Goal: Task Accomplishment & Management: Use online tool/utility

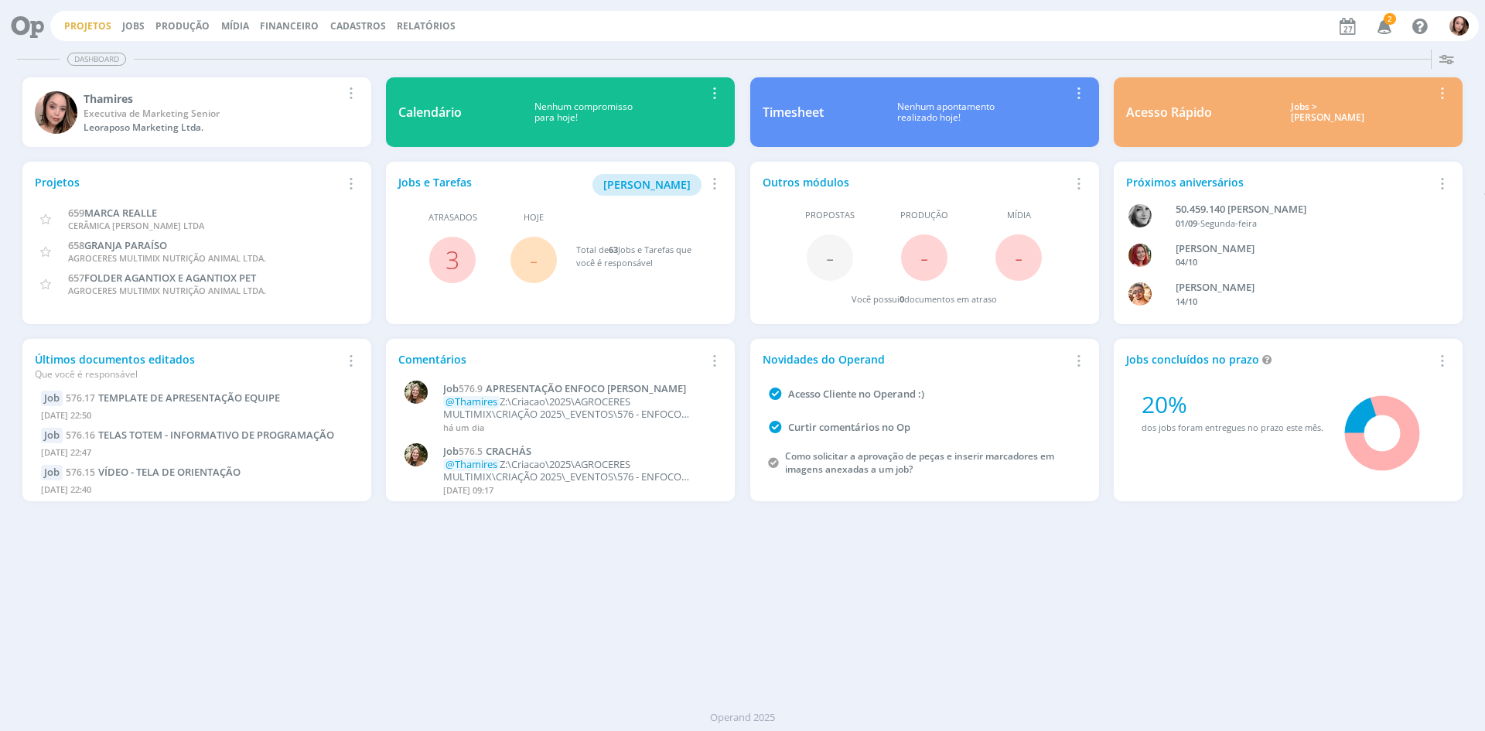
click at [102, 22] on link "Projetos" at bounding box center [87, 25] width 47 height 13
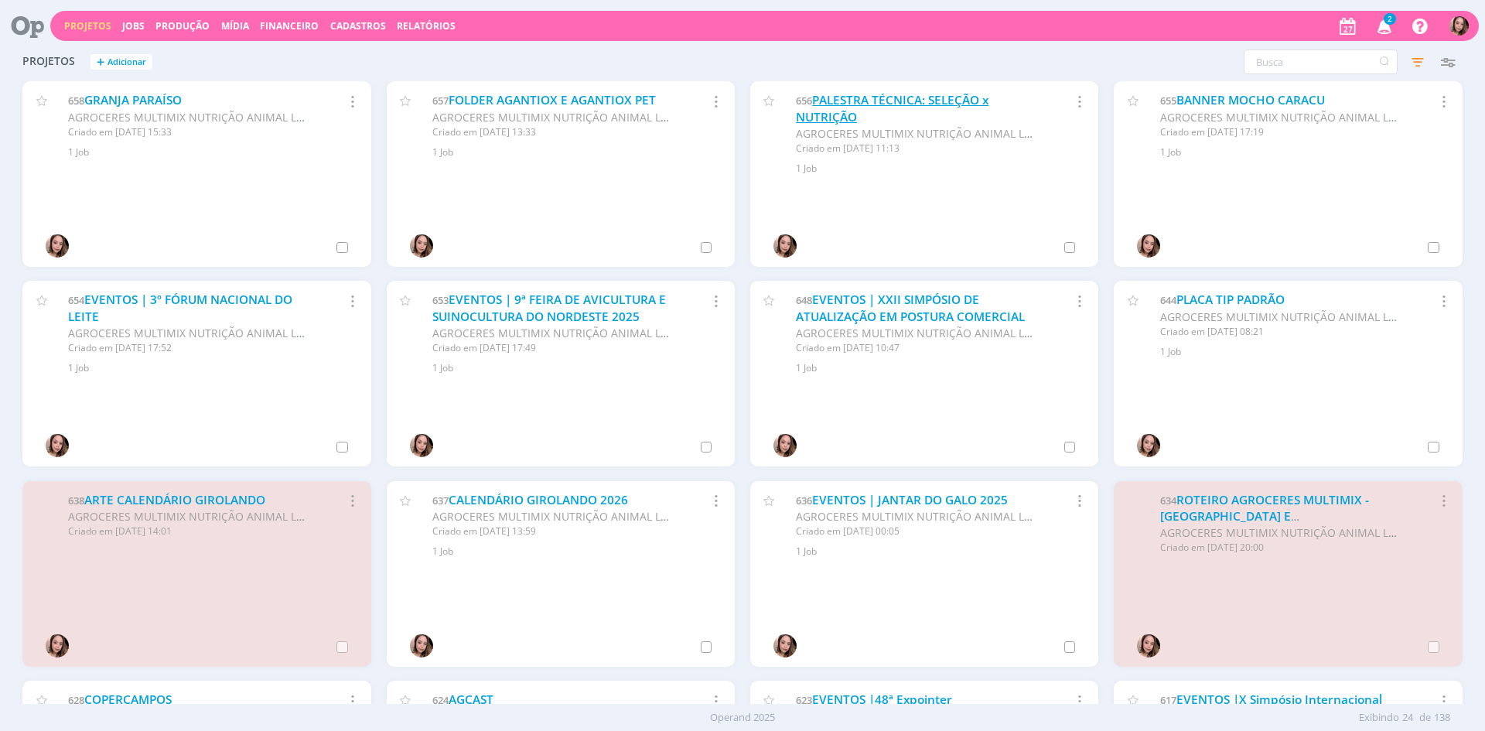
click at [957, 97] on link "PALESTRA TÉCNICA: SELEÇÃO x NUTRIÇÃO" at bounding box center [892, 108] width 193 height 33
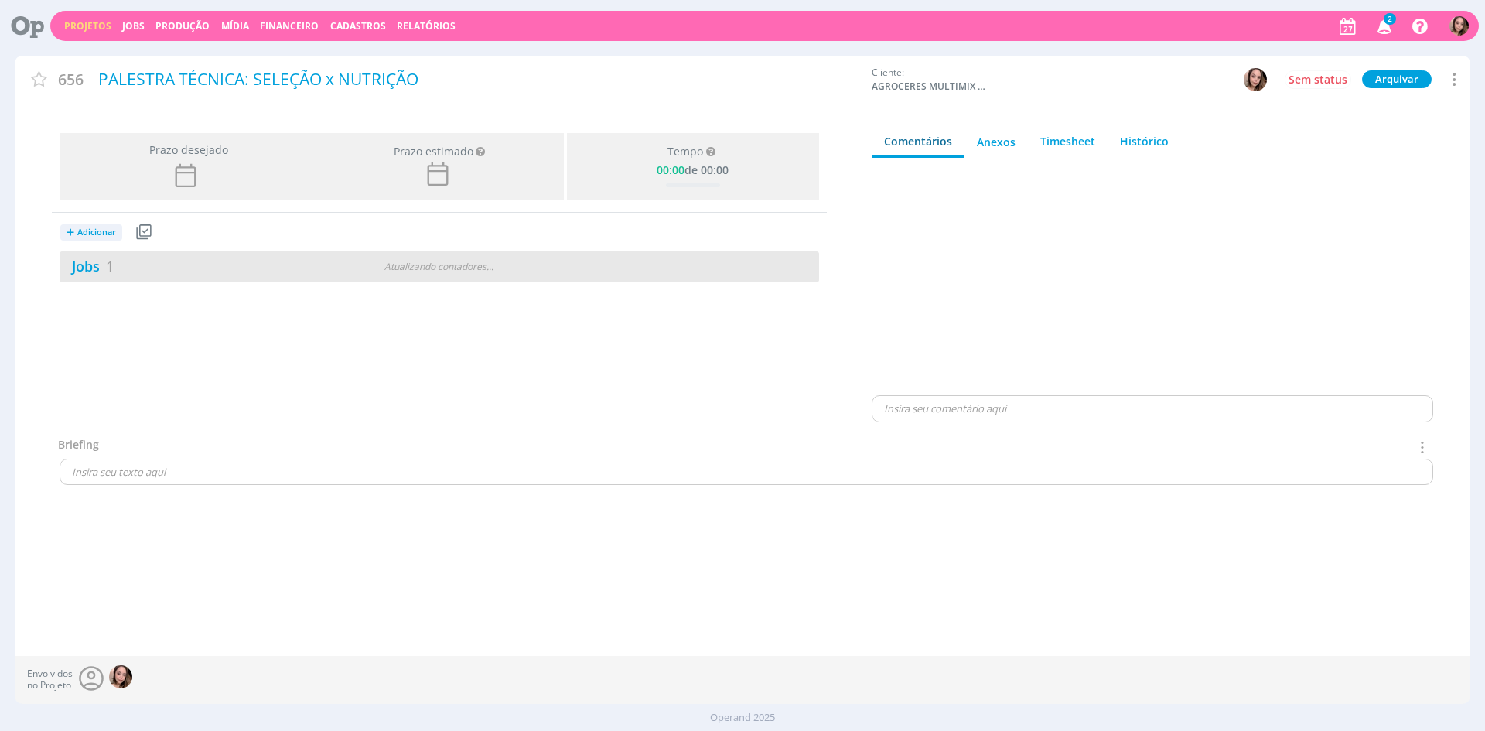
click at [155, 274] on div "Jobs 1" at bounding box center [188, 266] width 257 height 21
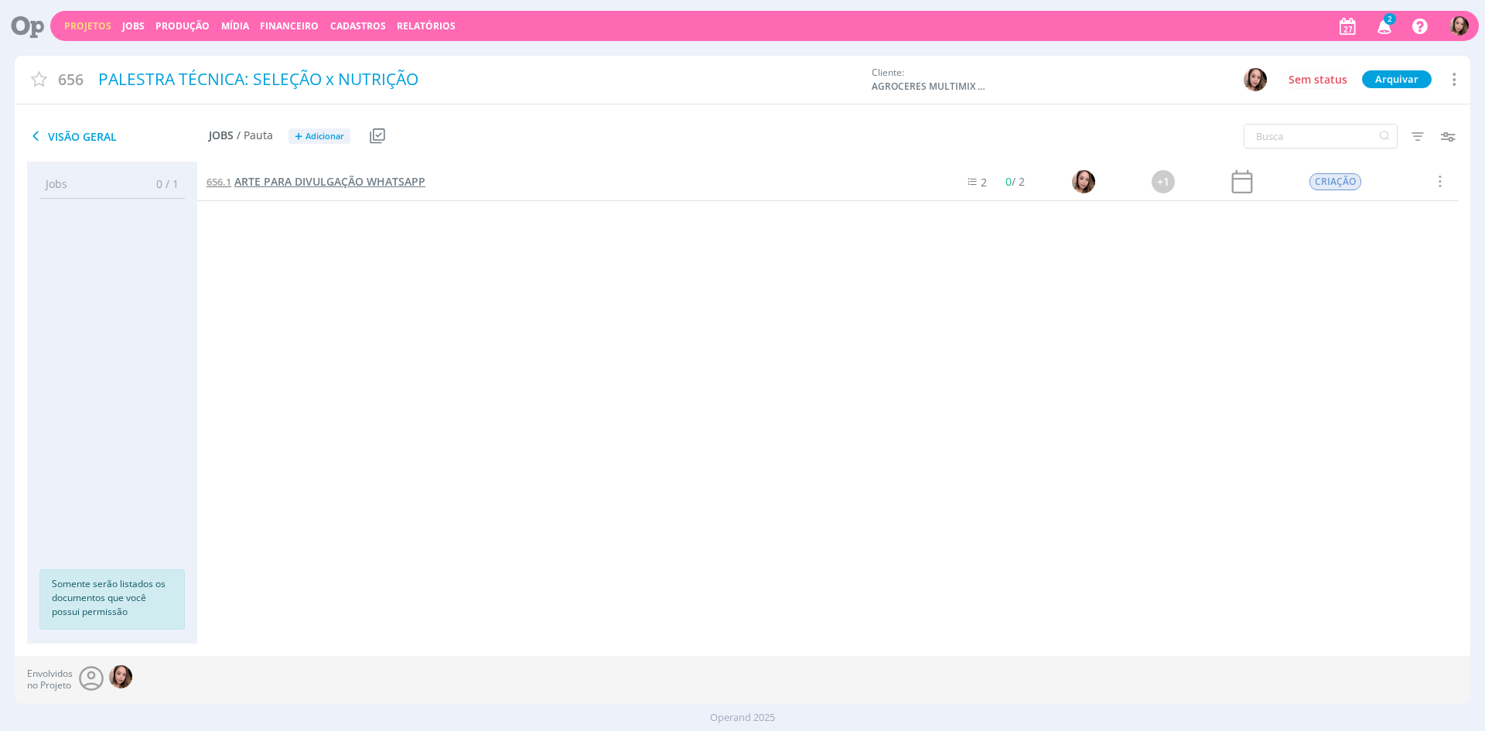
click at [380, 179] on span "ARTE PARA DIVULGAÇÃO WHATSAPP" at bounding box center [329, 181] width 191 height 15
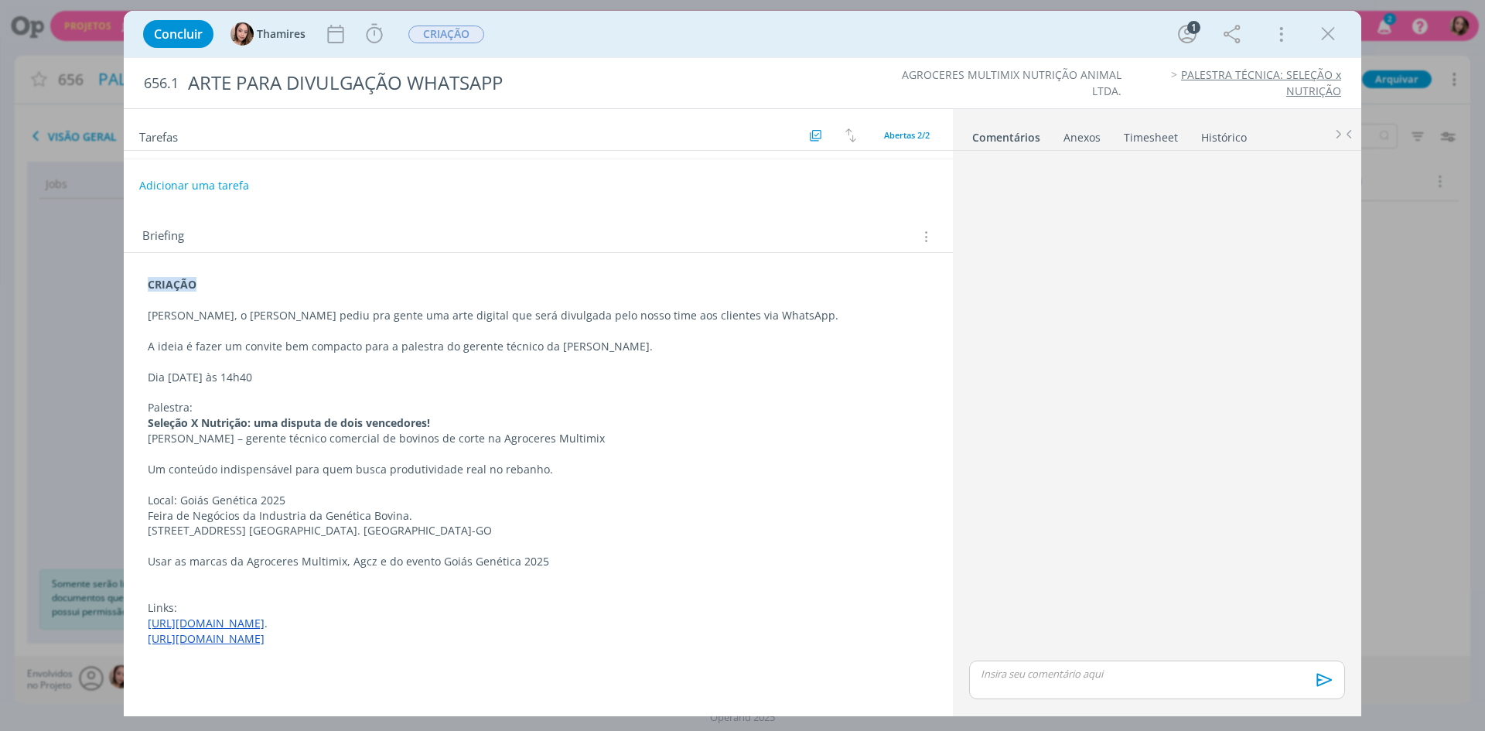
scroll to position [121, 0]
click at [1088, 138] on div "Anexos 0" at bounding box center [1081, 137] width 37 height 15
click at [1209, 186] on span "procure em seu computador" at bounding box center [1223, 183] width 132 height 14
click at [1209, 168] on input "Arraste seus arquivos ou procure em seu computador" at bounding box center [1157, 165] width 388 height 5
type input "C:\fakepath\WhatsApp Image [DATE] 08.01.35.jpeg"
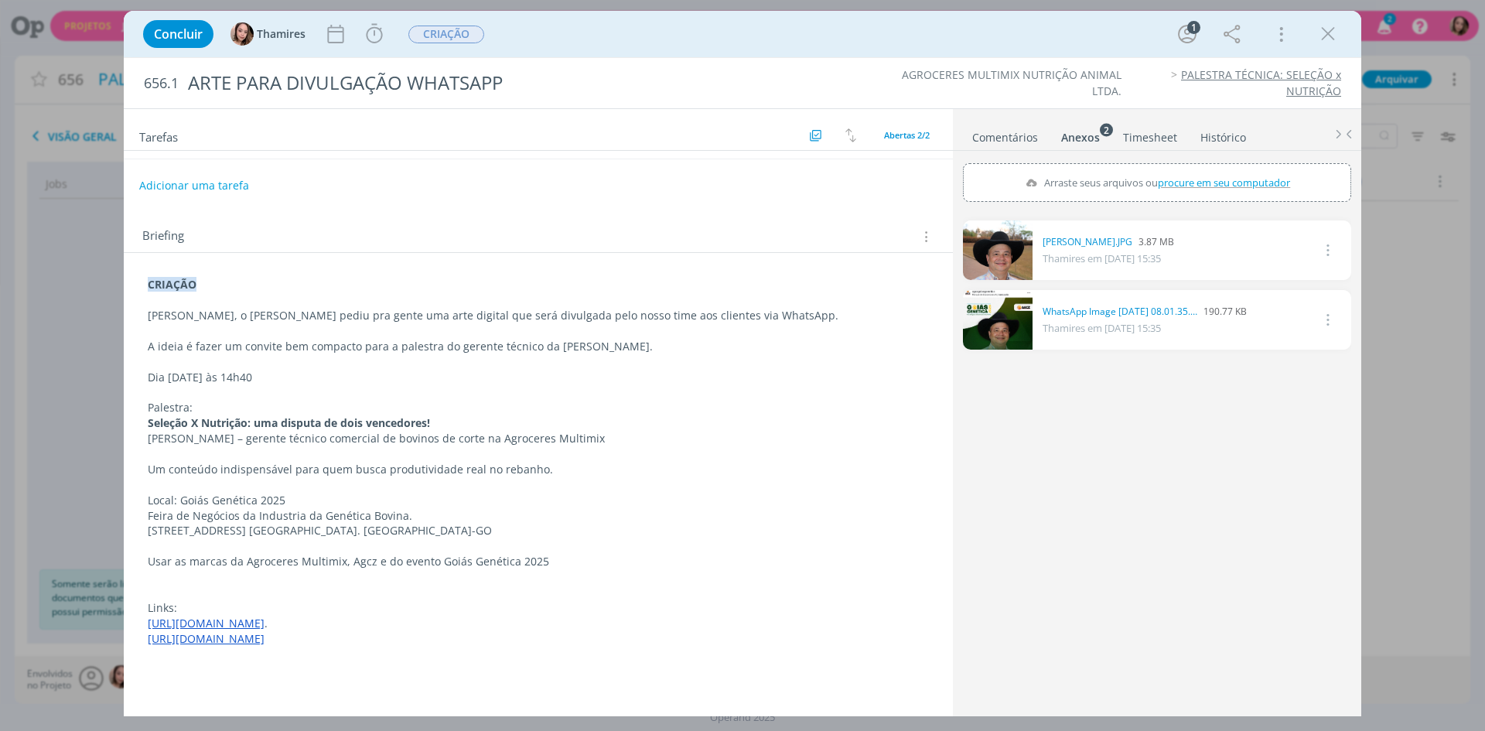
click at [228, 615] on link "[URL][DOMAIN_NAME]" at bounding box center [206, 622] width 117 height 15
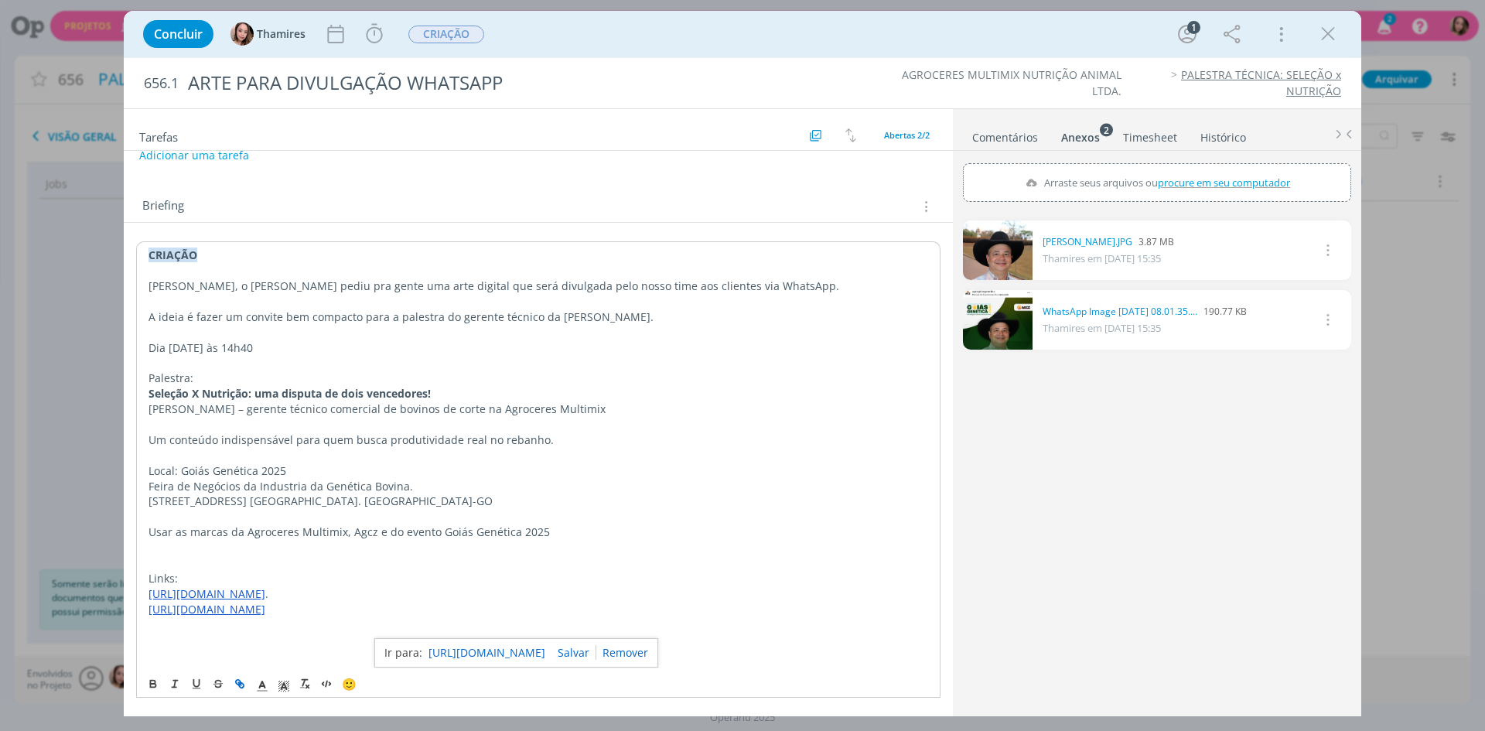
click at [544, 652] on link "[URL][DOMAIN_NAME]" at bounding box center [486, 653] width 117 height 20
drag, startPoint x: 210, startPoint y: 498, endPoint x: 291, endPoint y: 502, distance: 81.3
click at [291, 524] on p "Usar as marcas da Agroceres Multimix, Agcz e do evento Goiás Genética 2025" at bounding box center [537, 531] width 779 height 15
click at [278, 524] on p "Usar as marcas da Agroceres Multimix, Agcz e do evento Goiás Genética 2025" at bounding box center [537, 531] width 779 height 15
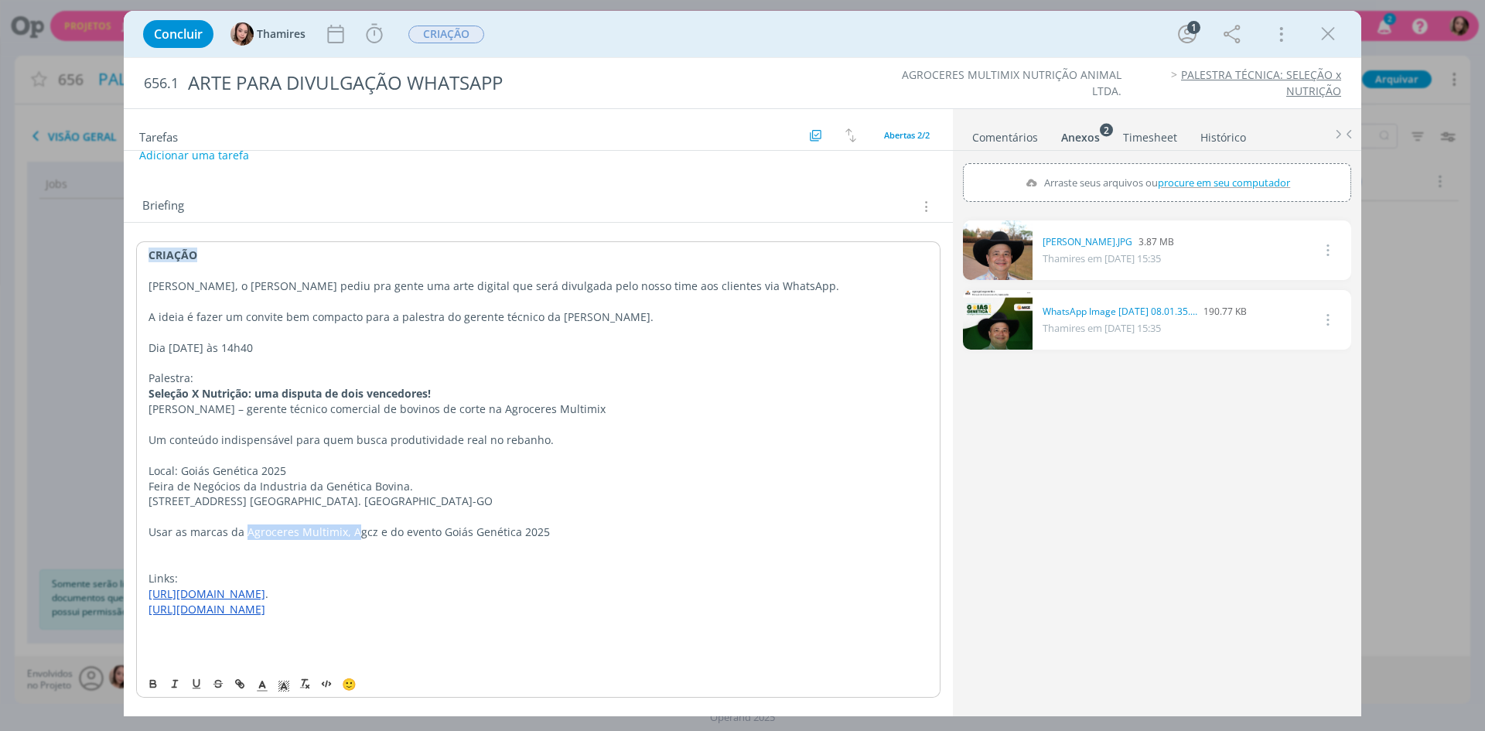
drag, startPoint x: 244, startPoint y: 503, endPoint x: 353, endPoint y: 501, distance: 109.8
click at [353, 524] on p "Usar as marcas da Agroceres Multimix, Agcz e do evento Goiás Genética 2025" at bounding box center [537, 531] width 779 height 15
click at [371, 524] on p "Usar as marcas da Agroceres Multimix, Agcz e do evento Goiás Genética 2025" at bounding box center [537, 531] width 779 height 15
drag, startPoint x: 404, startPoint y: 504, endPoint x: 462, endPoint y: 502, distance: 58.8
click at [462, 524] on p "Usar as marcas da Agroceres Multimix, Agcz e do evento Goiás Genética 2025" at bounding box center [537, 531] width 779 height 15
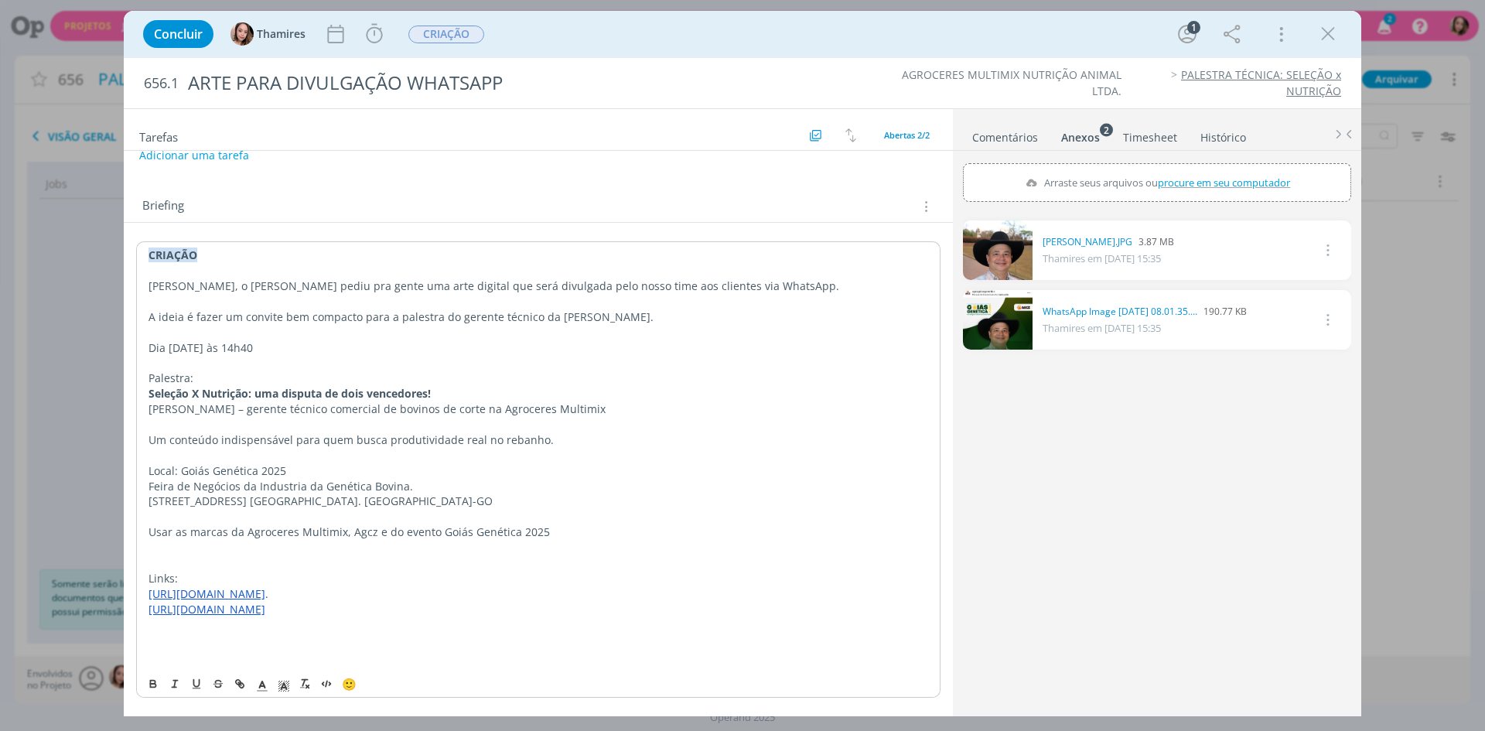
click at [530, 493] on p "[STREET_ADDRESS] [GEOGRAPHIC_DATA]. [GEOGRAPHIC_DATA]-GO" at bounding box center [537, 500] width 779 height 15
click at [970, 339] on link "dialog" at bounding box center [998, 320] width 70 height 60
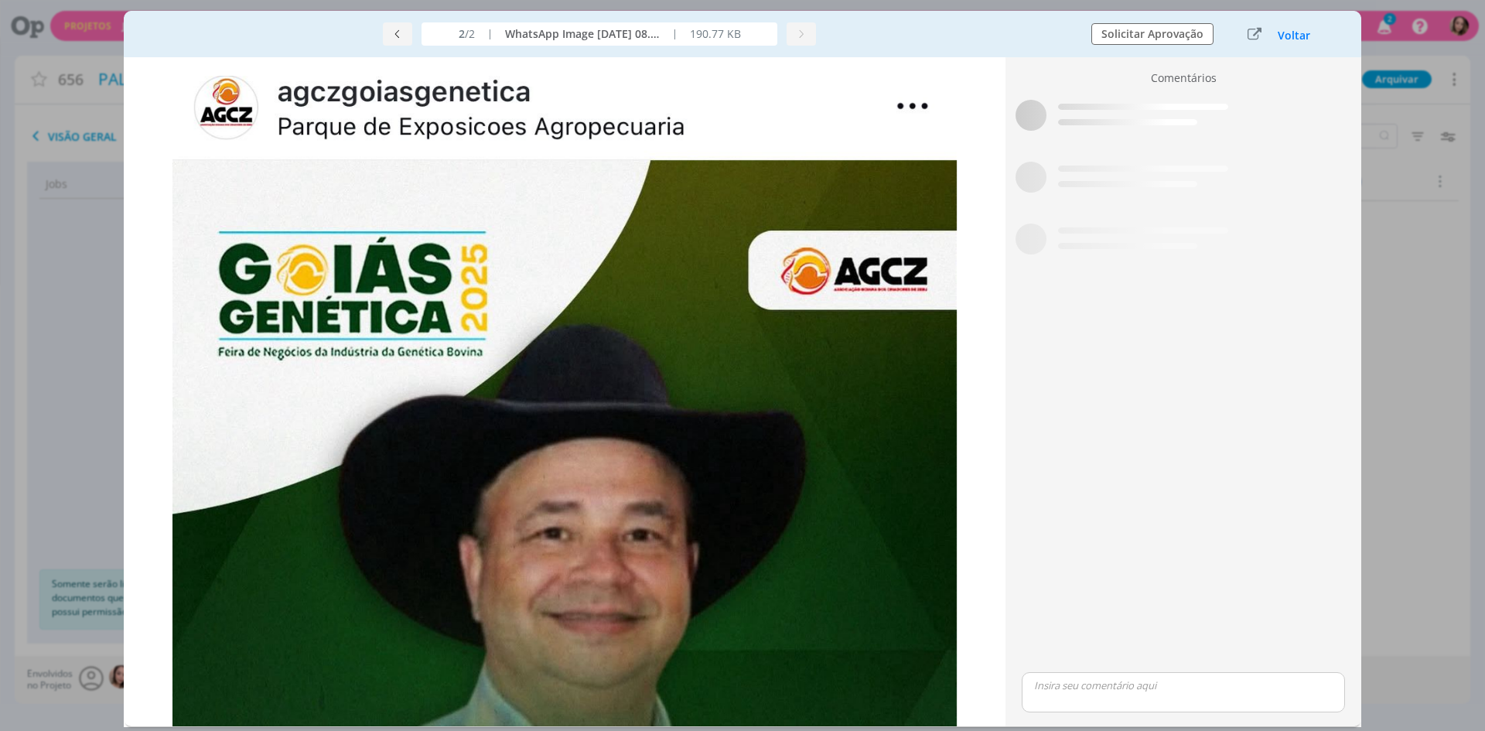
scroll to position [110, 0]
click at [1282, 32] on button "Voltar" at bounding box center [1294, 35] width 34 height 12
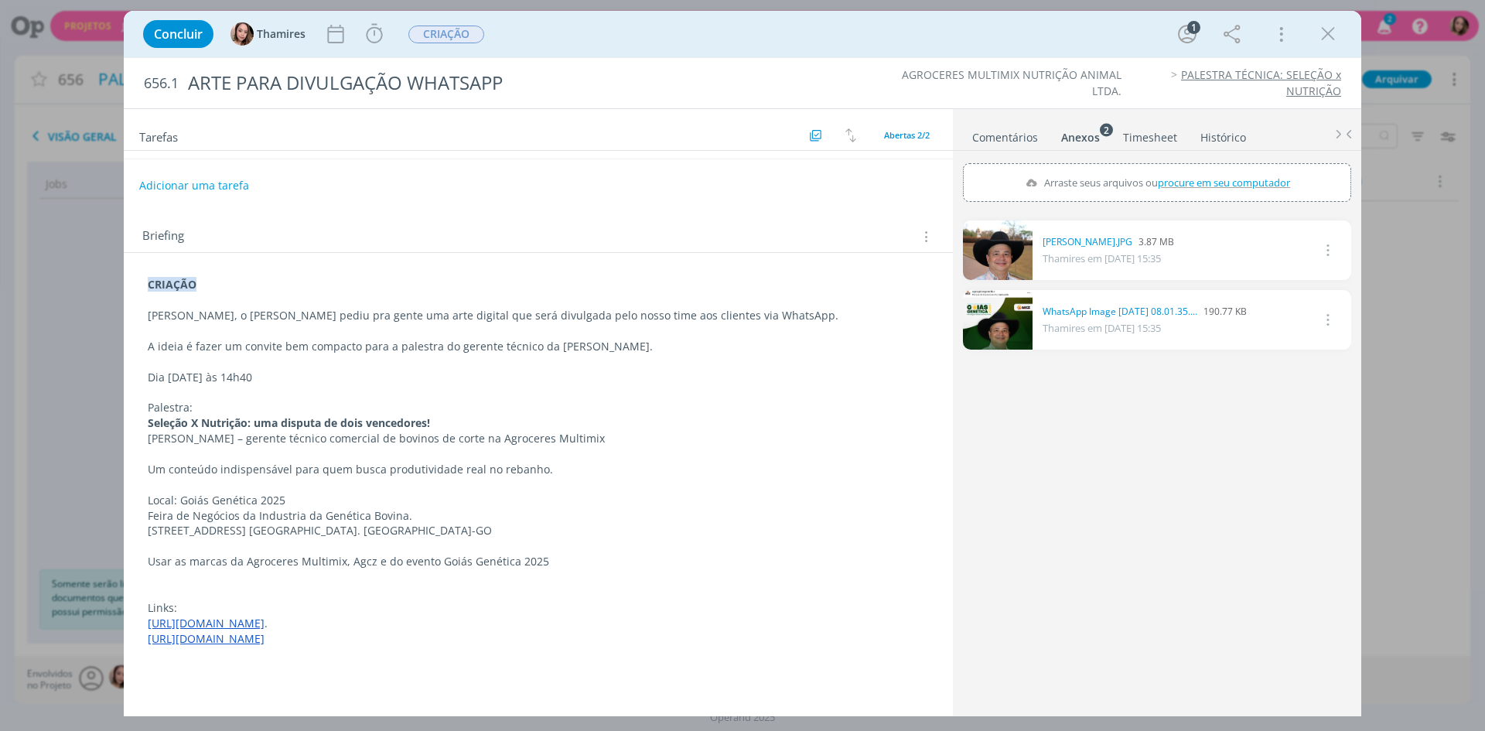
scroll to position [121, 0]
click at [1241, 186] on span "procure em seu computador" at bounding box center [1223, 183] width 132 height 14
click at [1241, 168] on input "Arraste seus arquivos ou procure em seu computador" at bounding box center [1157, 165] width 388 height 5
type input "C:\fakepath\281807184_5194644257279175_3405572796056200576_n.jpg"
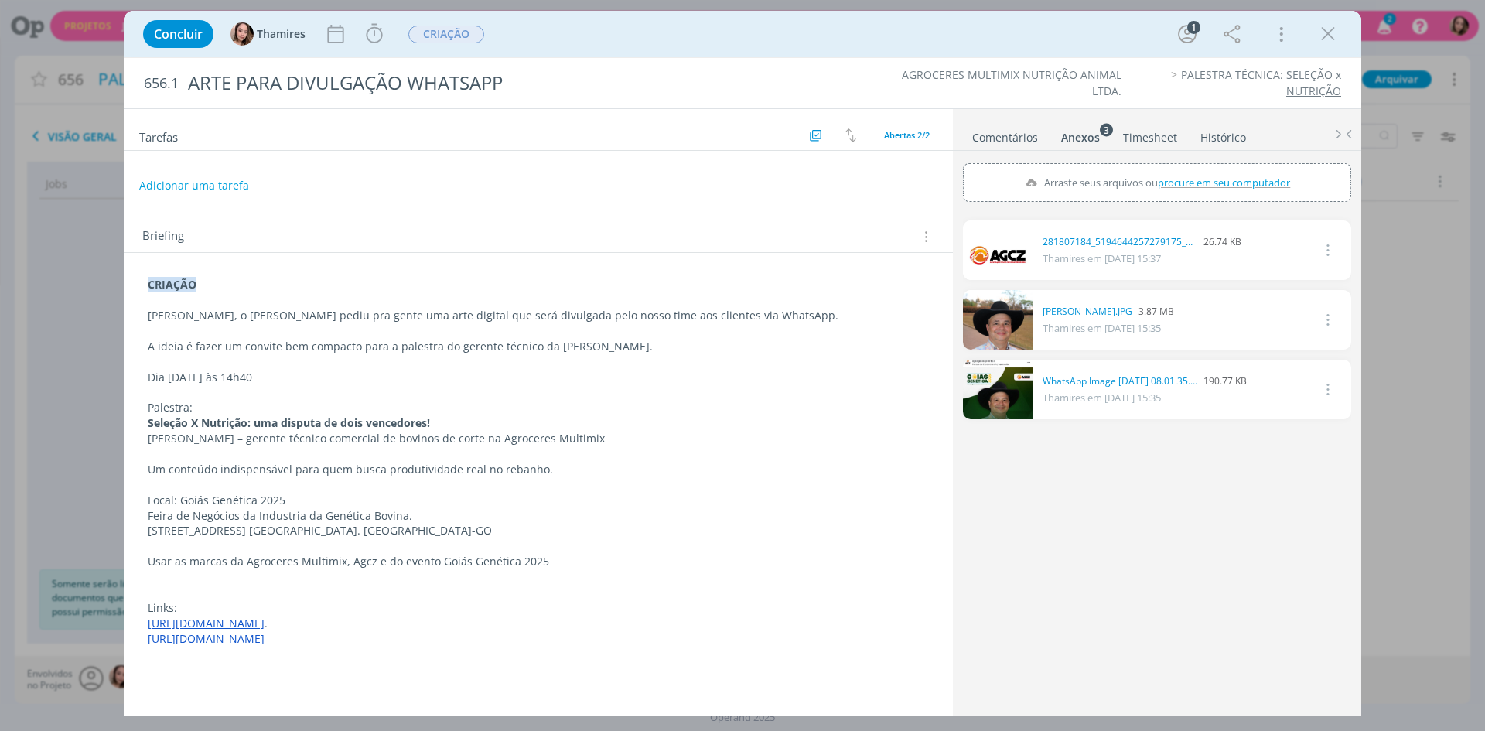
click at [1249, 179] on span "procure em seu computador" at bounding box center [1223, 183] width 132 height 14
click at [1249, 168] on input "Arraste seus arquivos ou procure em seu computador" at bounding box center [1157, 165] width 388 height 5
type input "C:\fakepath\GENETICA.png"
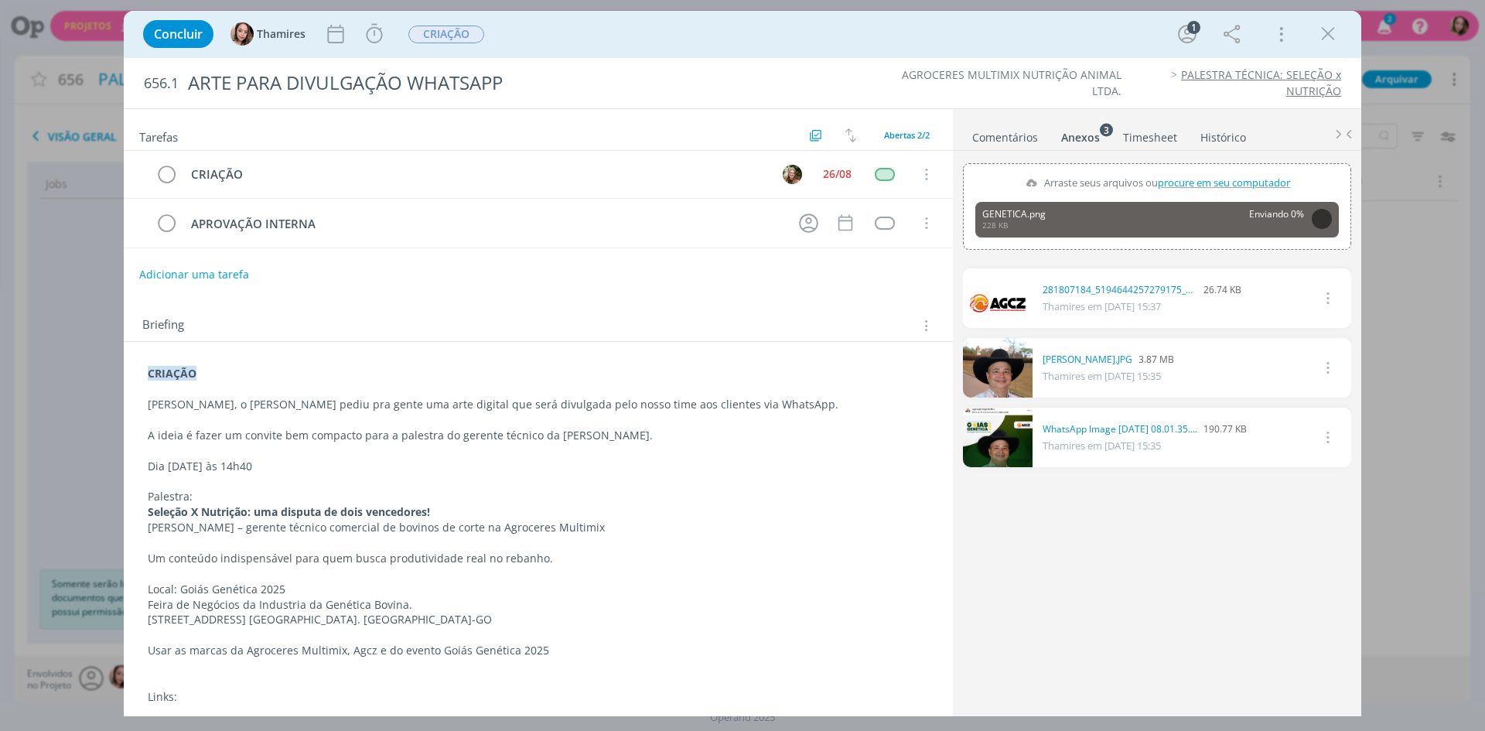
scroll to position [0, 0]
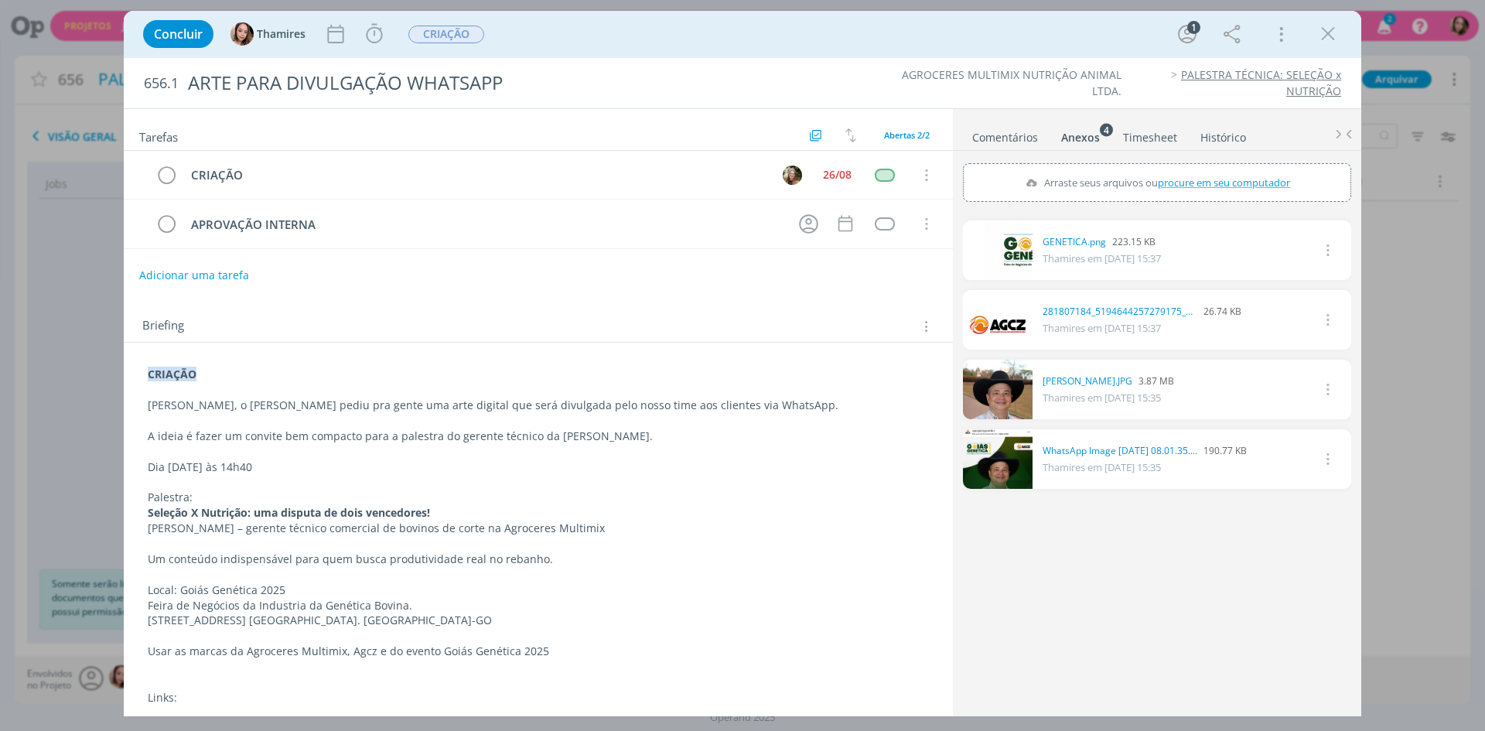
drag, startPoint x: 1336, startPoint y: 35, endPoint x: 1125, endPoint y: 5, distance: 213.1
click at [1336, 35] on icon "dialog" at bounding box center [1327, 33] width 23 height 23
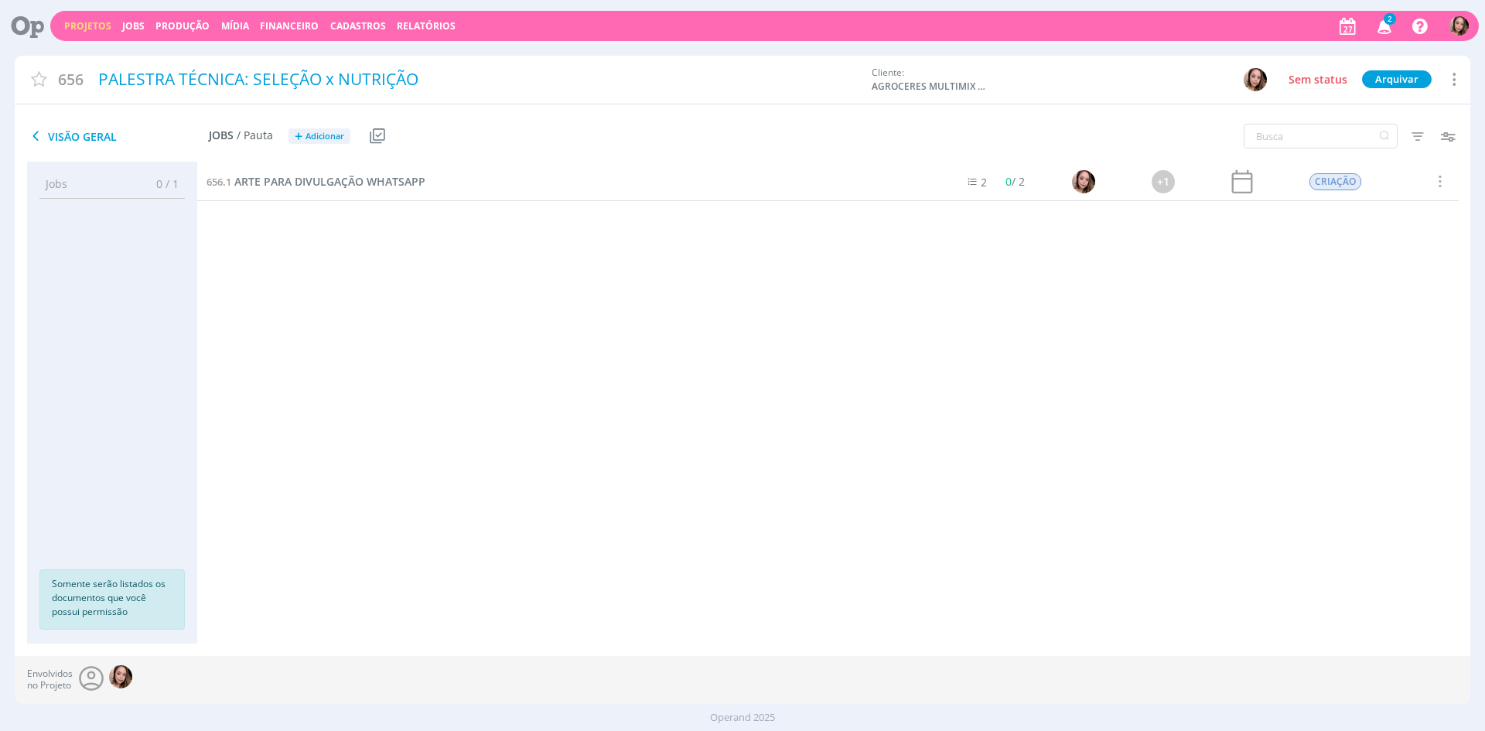
click at [323, 248] on div "656.1 ARTE PARA DIVULGAÇÃO WHATSAPP 2 0 / 2 +1 CRIAÇÃO Selecionar Concluir Canc…" at bounding box center [827, 387] width 1261 height 450
